Goal: Task Accomplishment & Management: Use online tool/utility

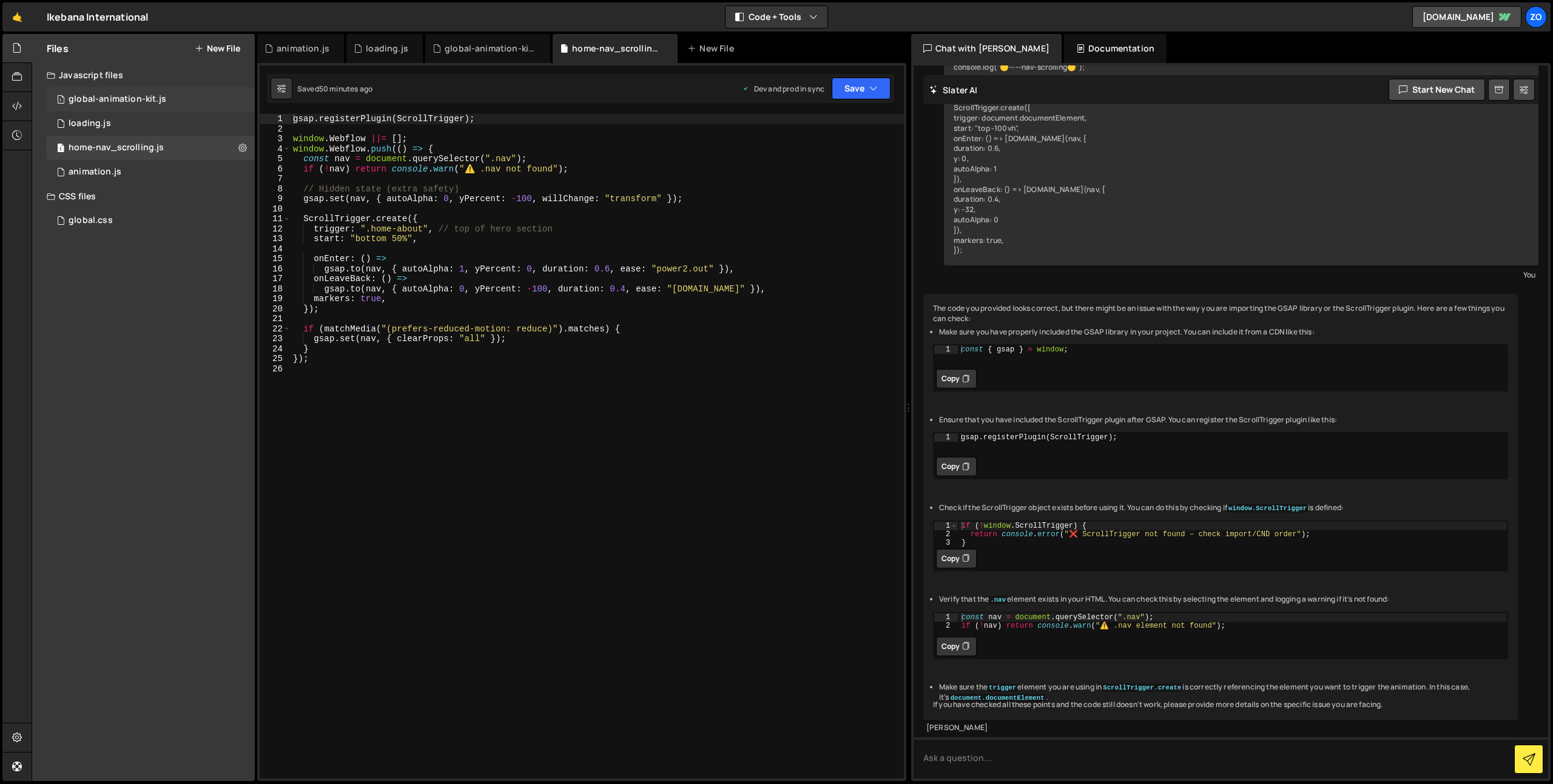
click at [112, 106] on div "1 global-animation-kit.js 0" at bounding box center [151, 99] width 208 height 24
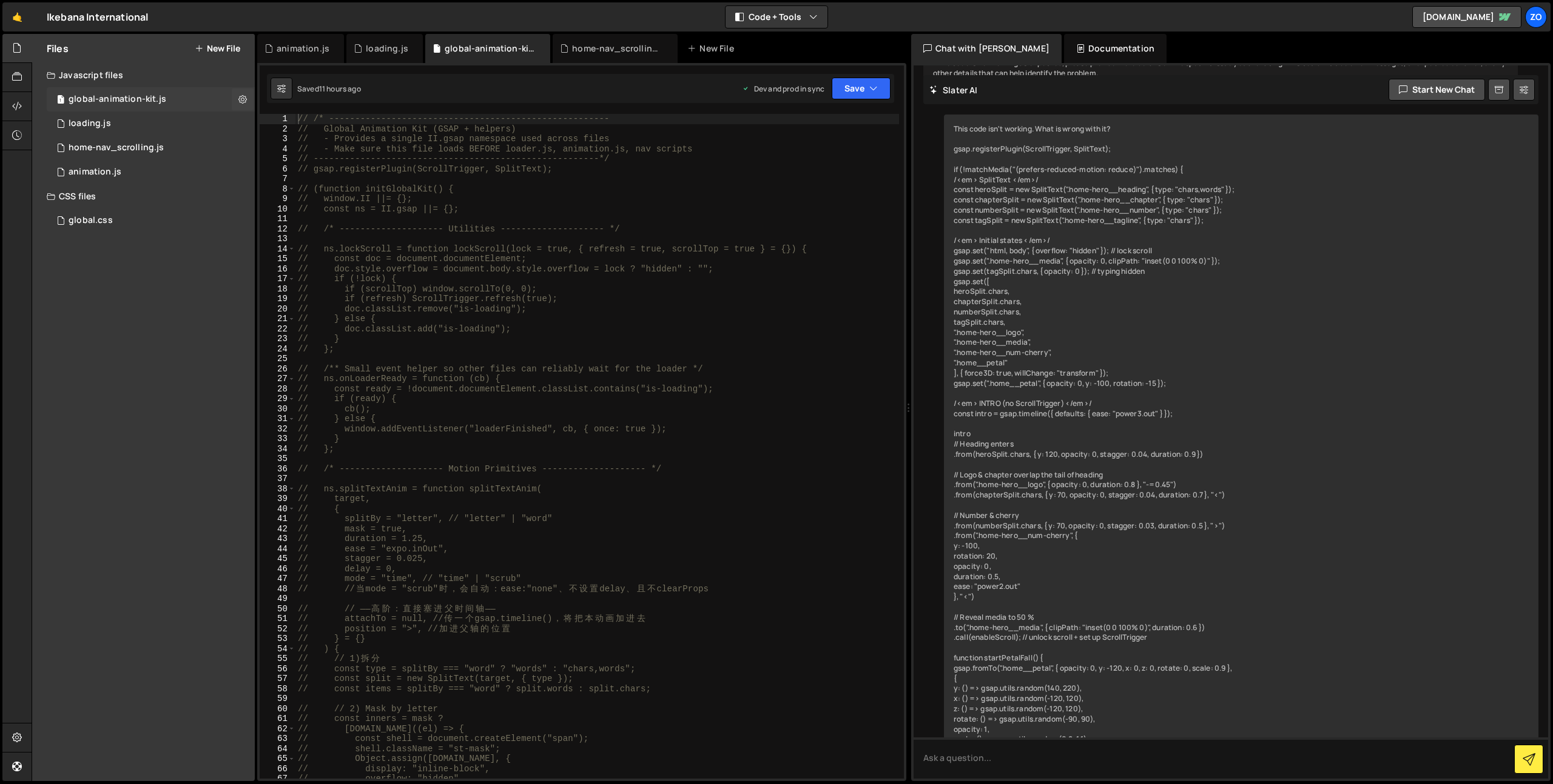
scroll to position [954, 0]
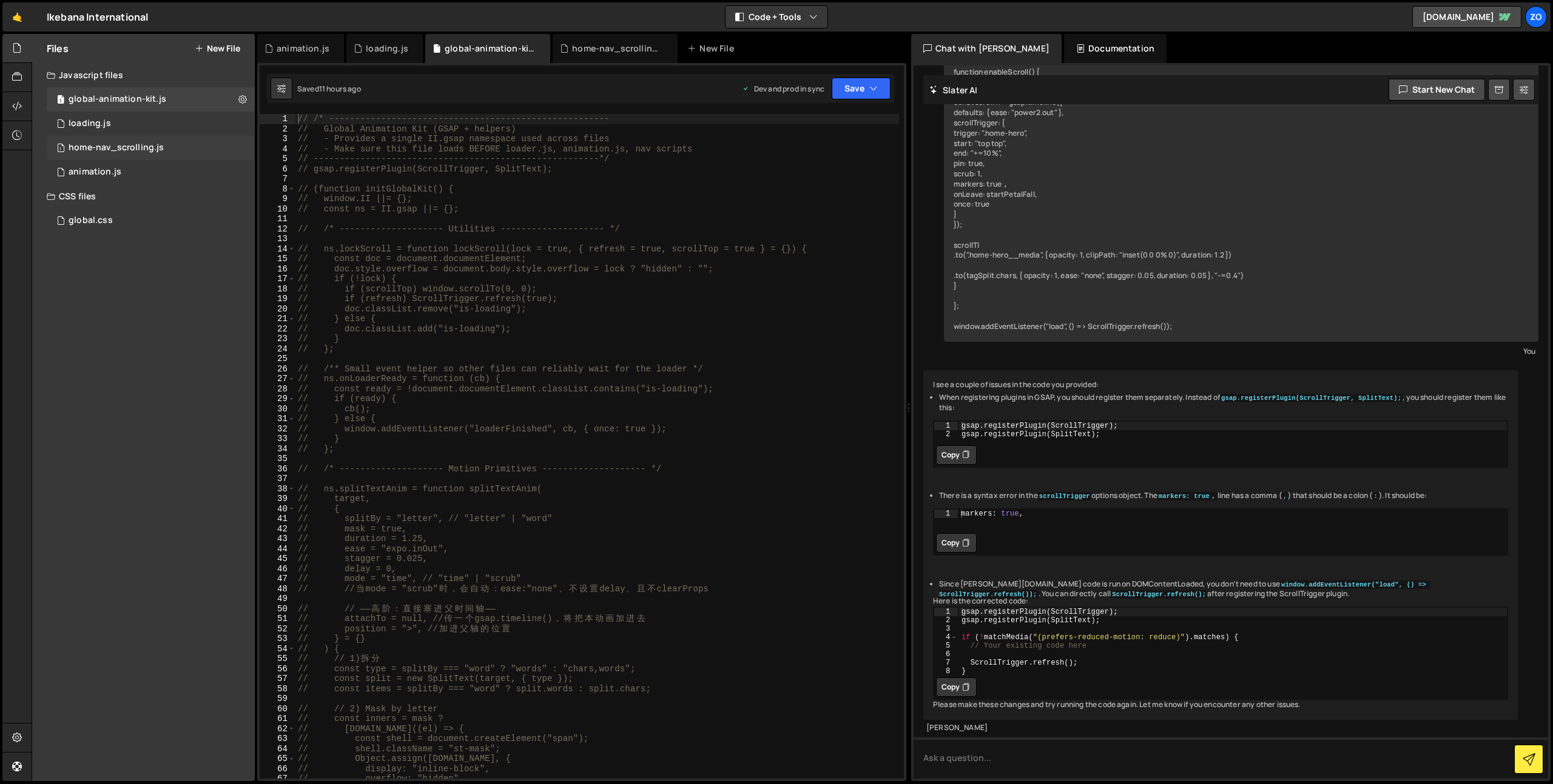
click at [110, 150] on div "home-nav_scrolling.js" at bounding box center [115, 147] width 95 height 11
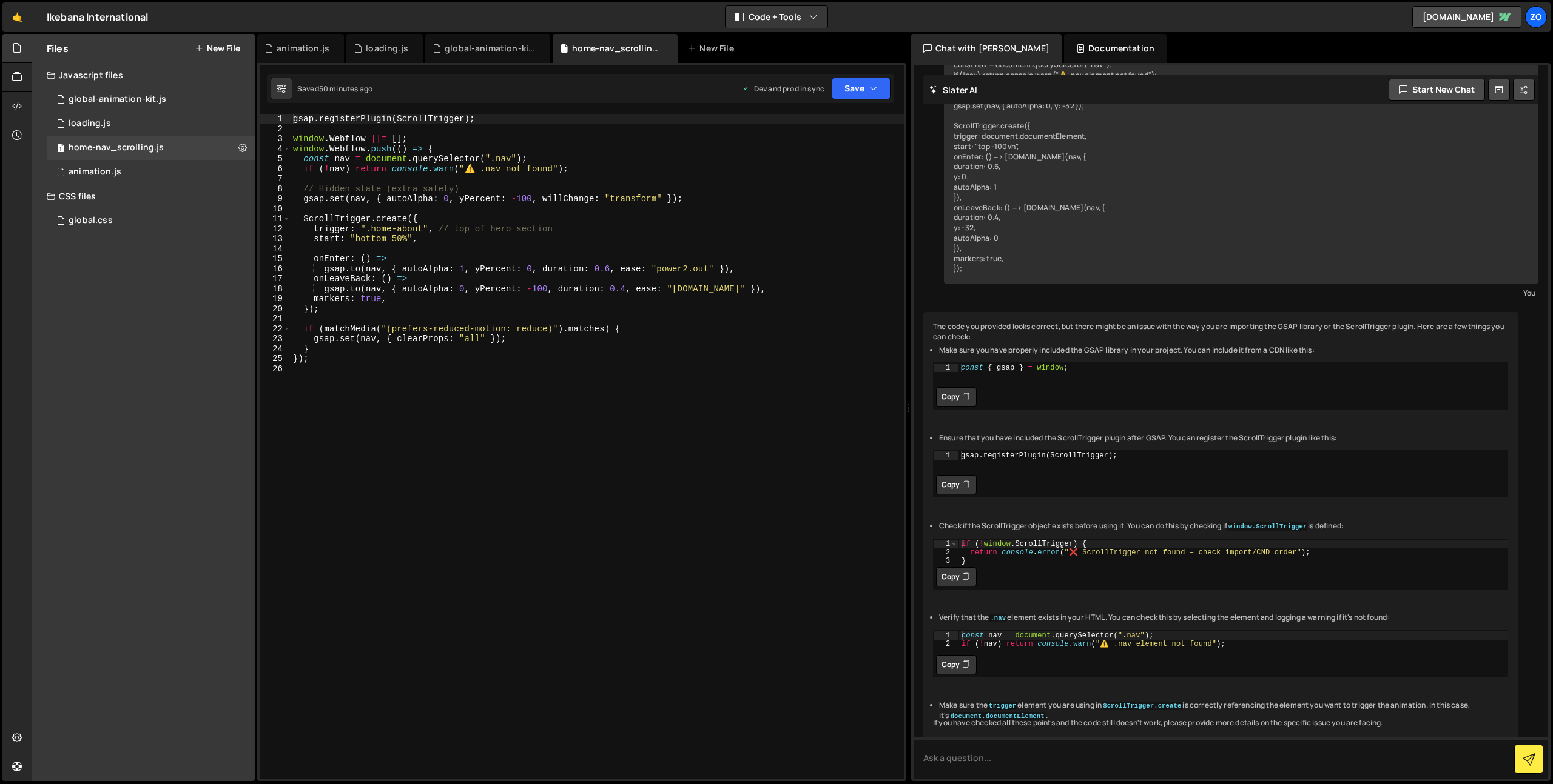
scroll to position [203, 0]
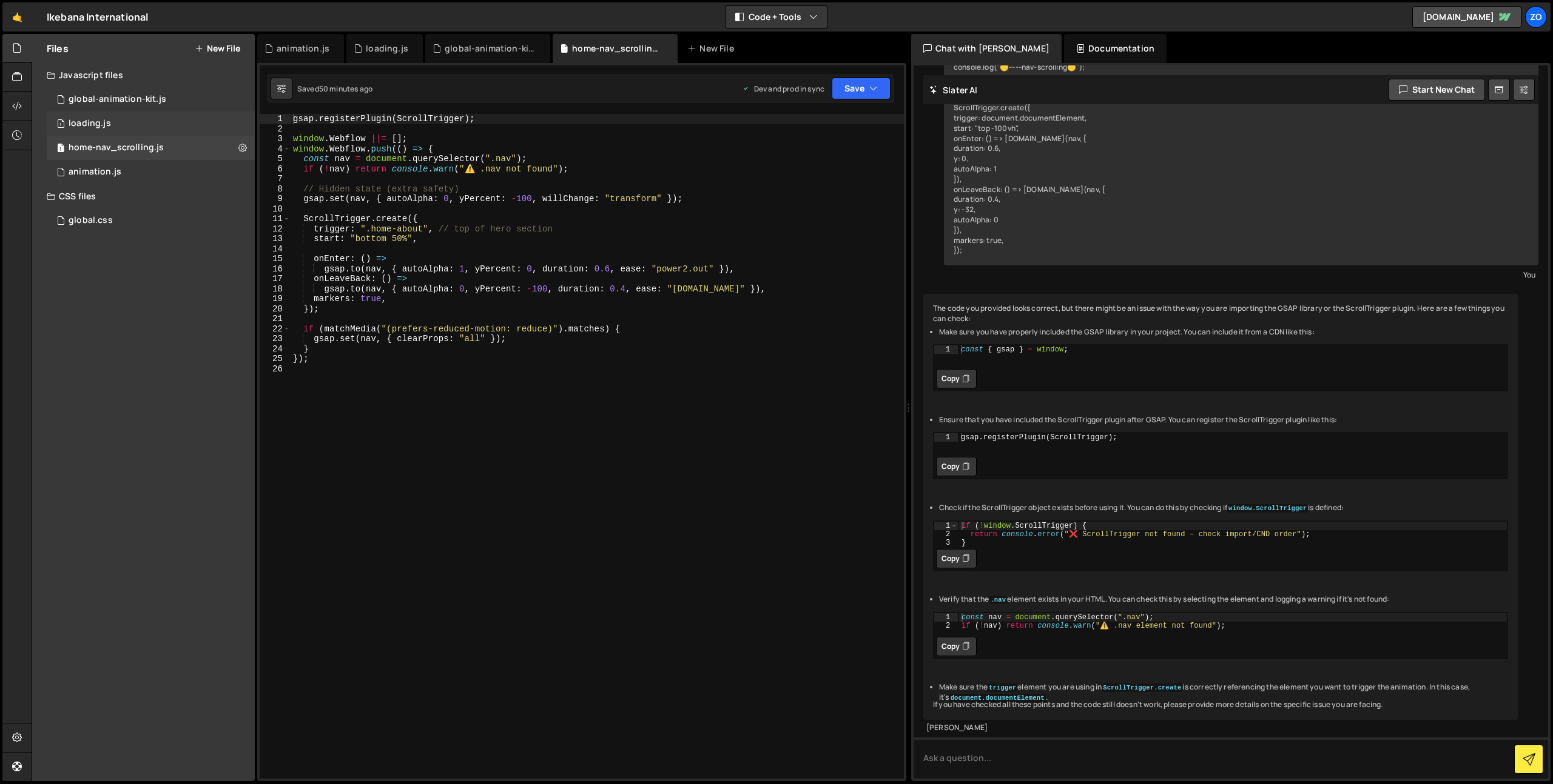
click at [117, 119] on div "1 loading.js 0" at bounding box center [151, 123] width 208 height 24
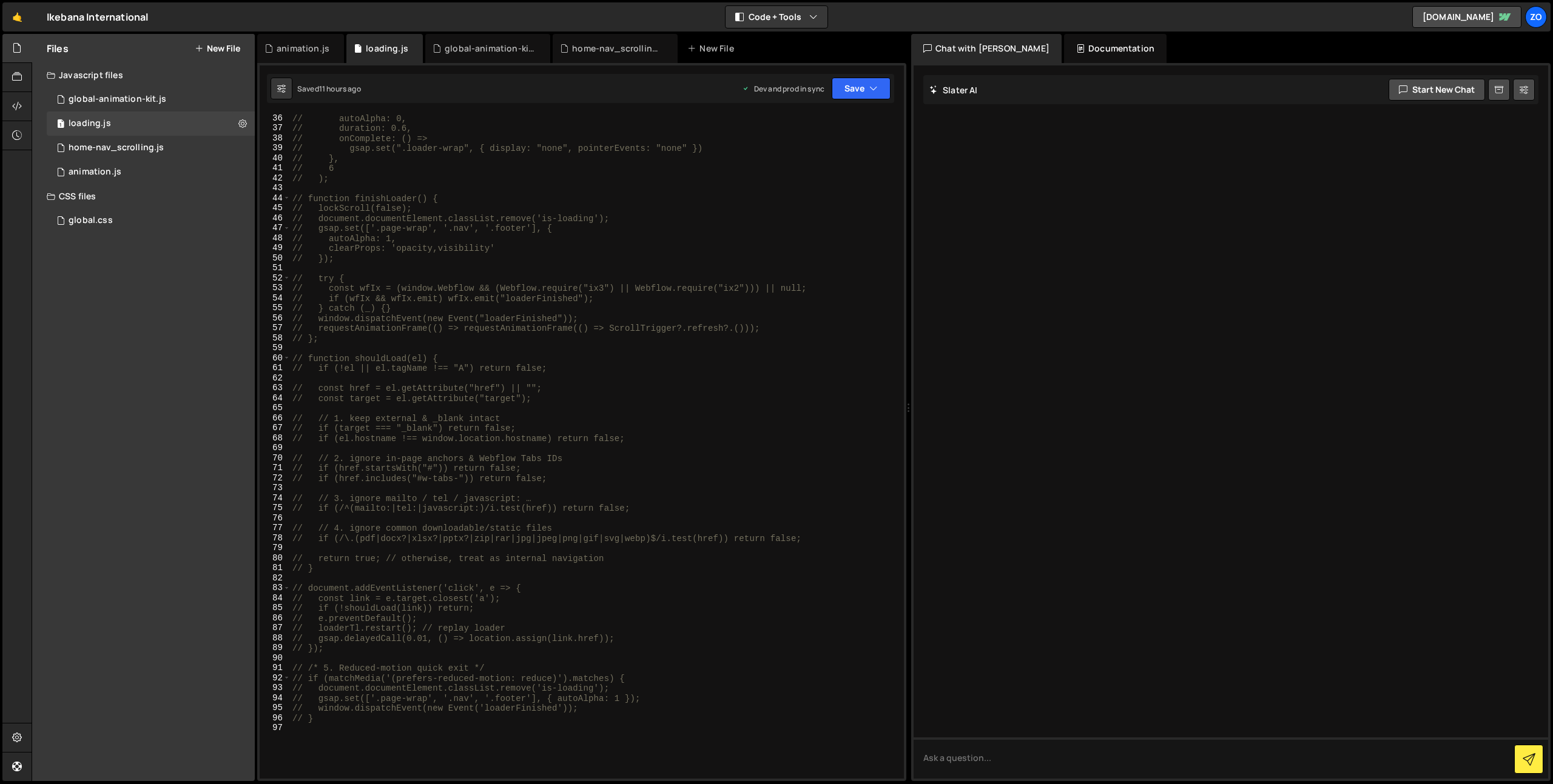
scroll to position [480, 0]
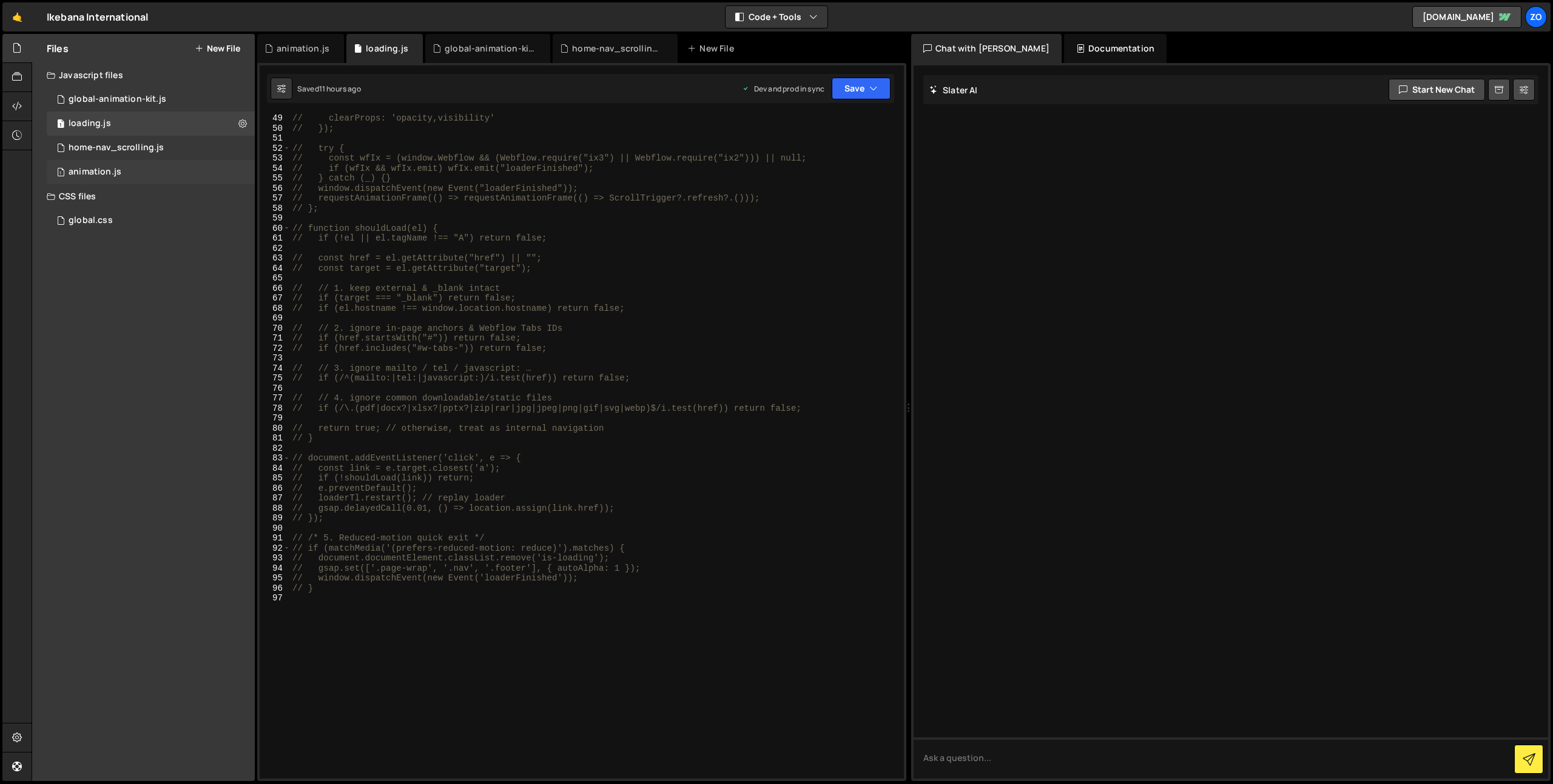
click at [109, 163] on div "1 animation.js 0" at bounding box center [151, 171] width 208 height 24
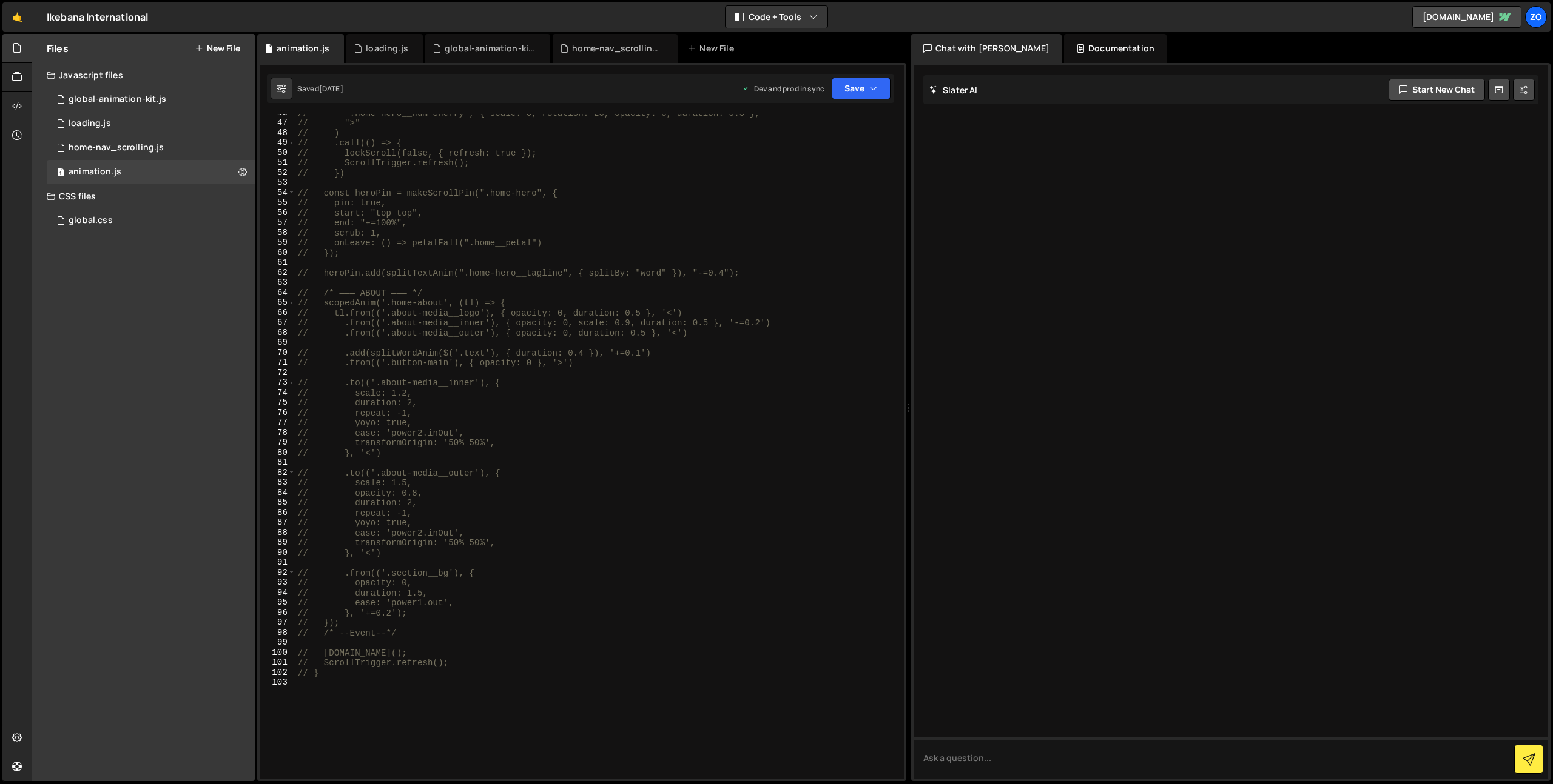
scroll to position [456, 0]
click at [529, 500] on div "// ".home-hero__num-cherry", { scale: 0, rotation: 20, opacity: 0, duration: 0.…" at bounding box center [596, 450] width 603 height 685
click at [391, 556] on div "// ".home-hero__num-cherry", { scale: 0, rotation: 20, opacity: 0, duration: 0.…" at bounding box center [596, 450] width 603 height 685
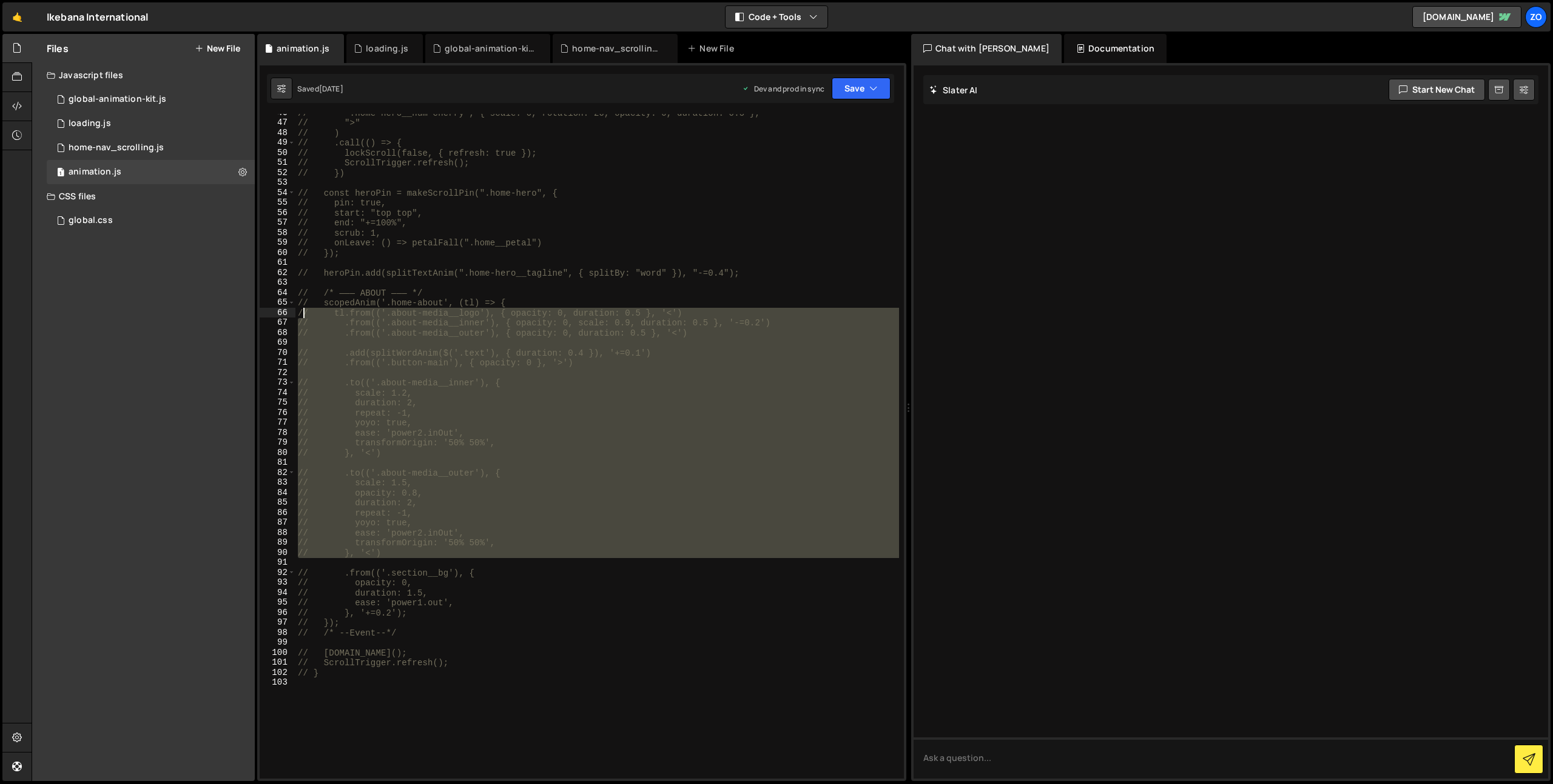
drag, startPoint x: 417, startPoint y: 557, endPoint x: 302, endPoint y: 312, distance: 270.6
click at [302, 312] on div "// ".home-hero__num-cherry", { scale: 0, rotation: 20, opacity: 0, duration: 0.…" at bounding box center [596, 450] width 603 height 685
type textarea "// tl.from(('.about-media__logo'), { opacity: 0, duration: 0.5 }, '<') // .from…"
